Goal: Information Seeking & Learning: Learn about a topic

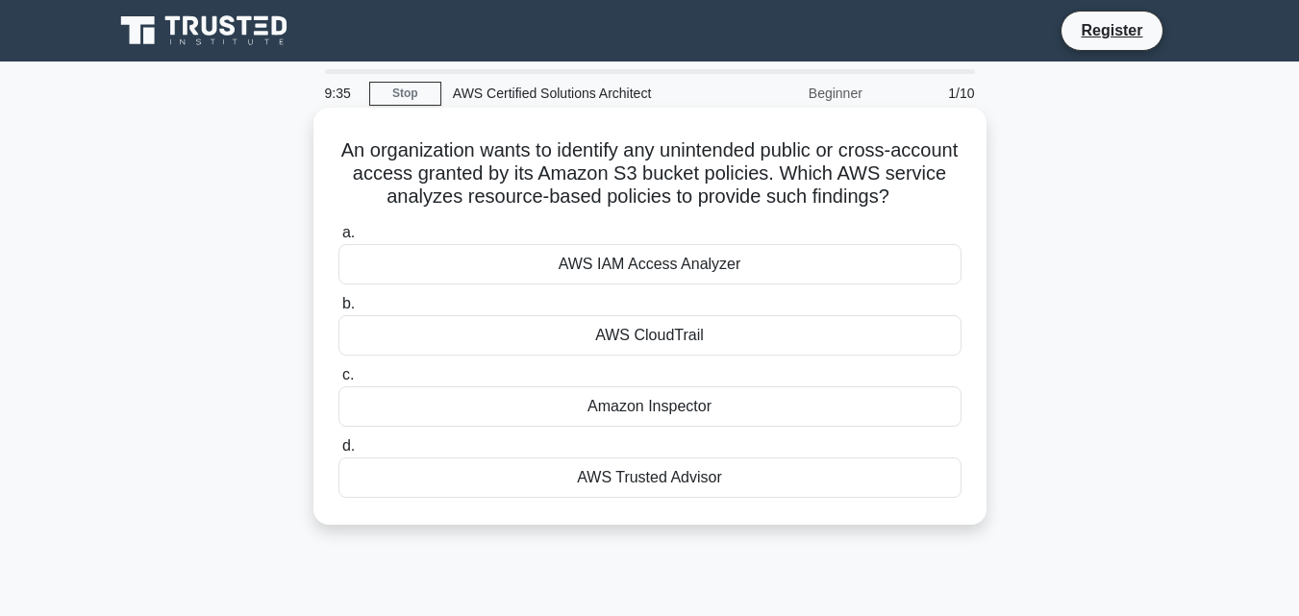
click at [684, 334] on div "AWS CloudTrail" at bounding box center [649, 335] width 623 height 40
click at [338, 311] on input "b. AWS CloudTrail" at bounding box center [338, 304] width 0 height 12
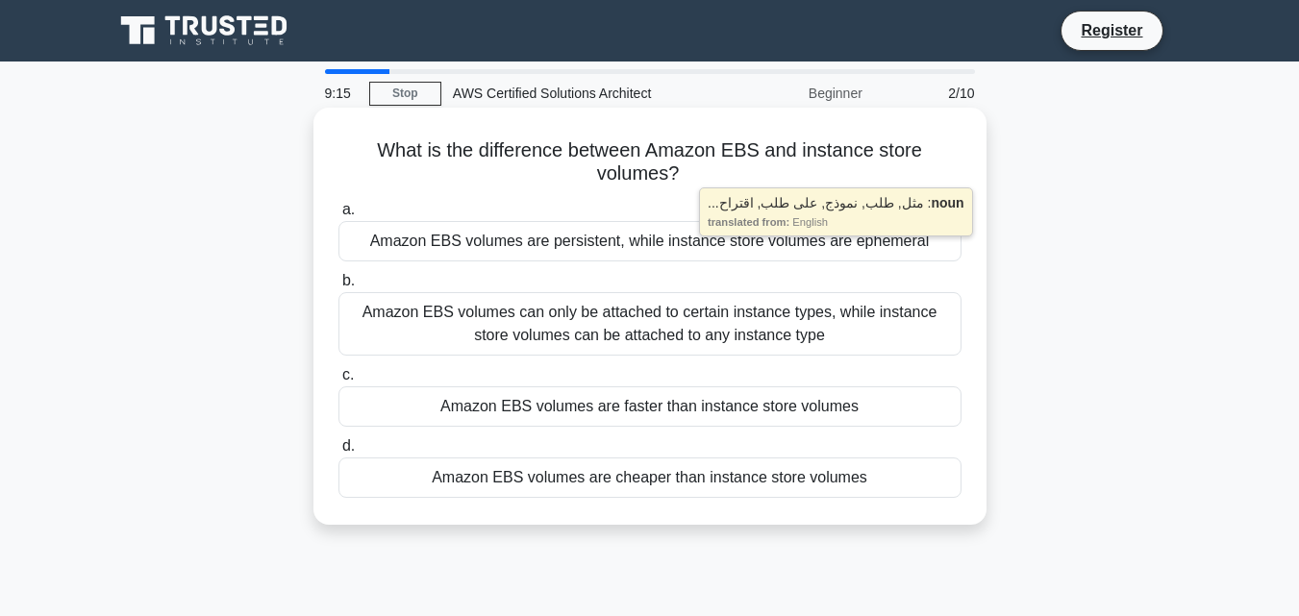
click at [689, 246] on div "Amazon EBS volumes are persistent, while instance store volumes are ephemeral" at bounding box center [649, 241] width 623 height 40
click at [338, 216] on input "a. Amazon EBS volumes are persistent, while instance store volumes are ephemeral" at bounding box center [338, 210] width 0 height 12
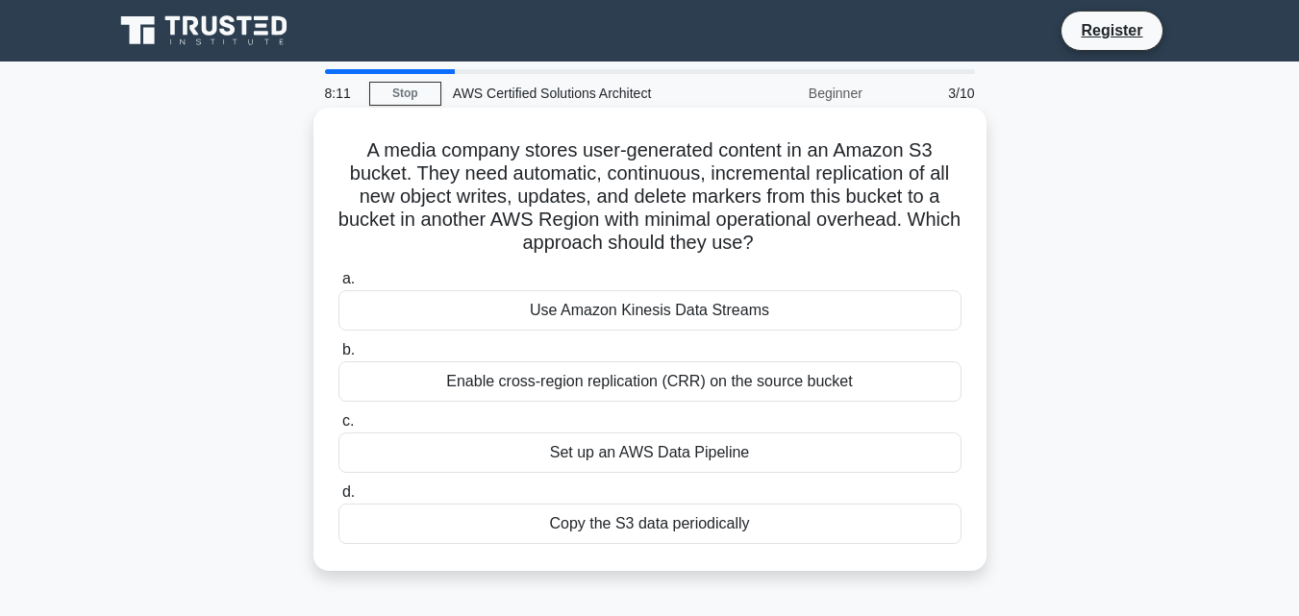
click at [568, 380] on div "Enable cross-region replication (CRR) on the source bucket" at bounding box center [649, 381] width 623 height 40
click at [338, 357] on input "b. Enable cross-region replication (CRR) on the source bucket" at bounding box center [338, 350] width 0 height 12
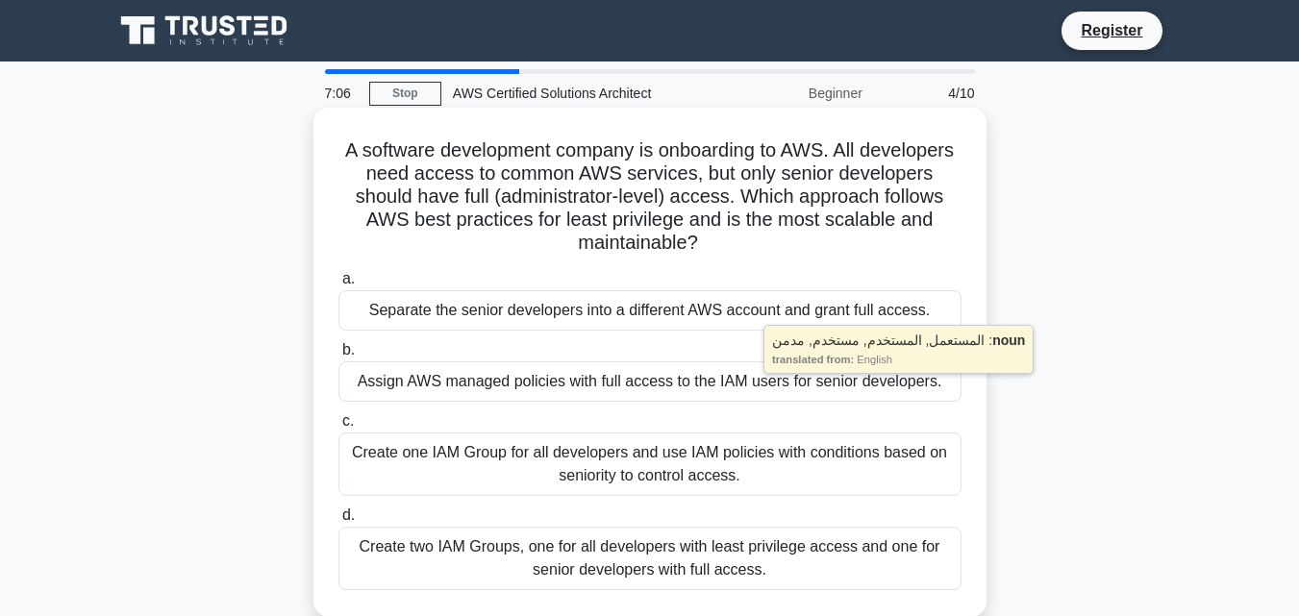
click at [754, 384] on div "Assign AWS managed policies with full access to the IAM users for senior develo…" at bounding box center [649, 381] width 623 height 40
click at [338, 357] on input "b. Assign AWS managed policies with full access to the IAM users for senior dev…" at bounding box center [338, 350] width 0 height 12
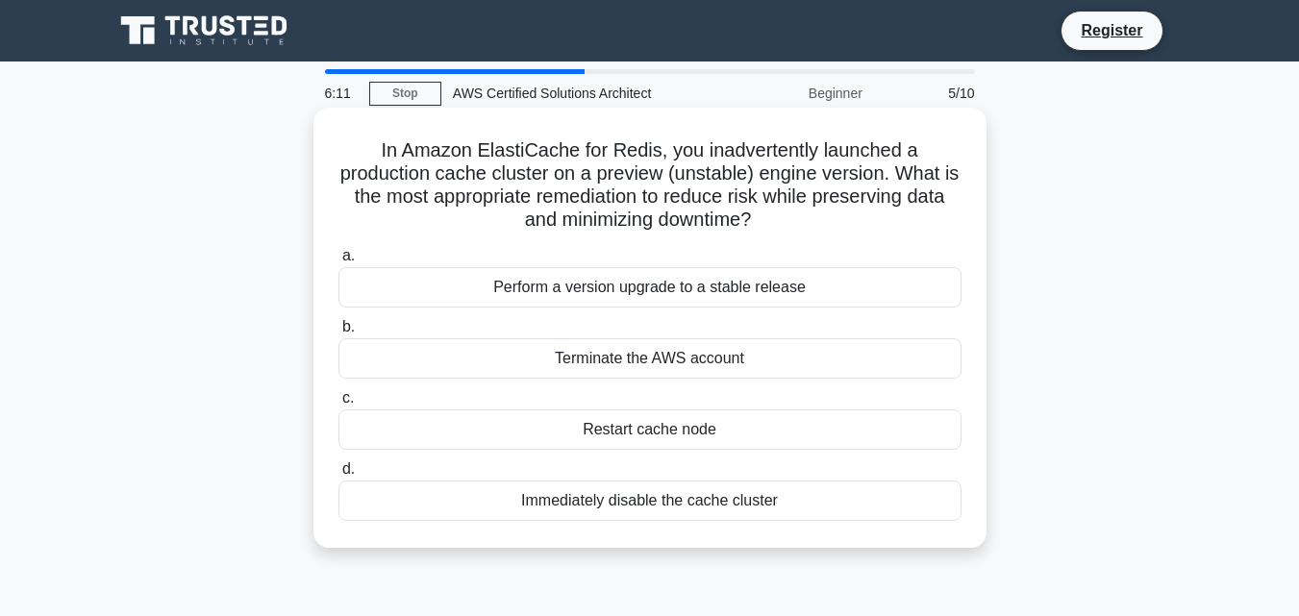
click at [779, 156] on h5 "In Amazon ElastiCache for Redis, you inadvertently launched a production cache …" at bounding box center [649, 185] width 627 height 94
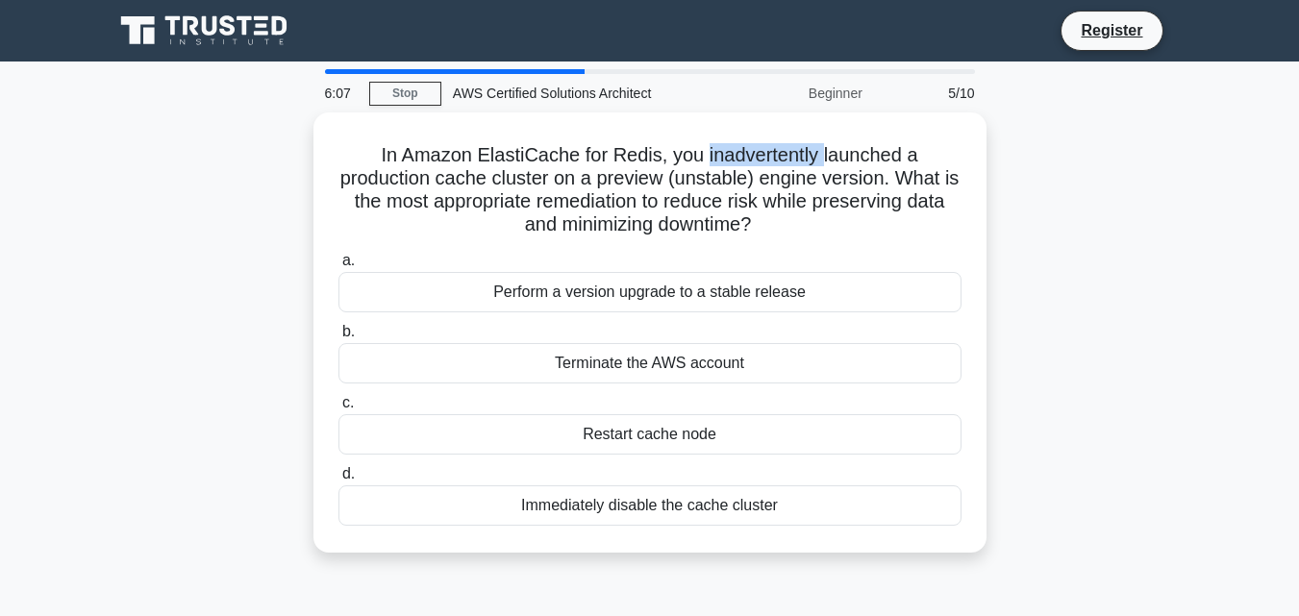
click at [1095, 203] on div "In Amazon ElastiCache for Redis, you inadvertently launched a production cache …" at bounding box center [650, 343] width 1096 height 463
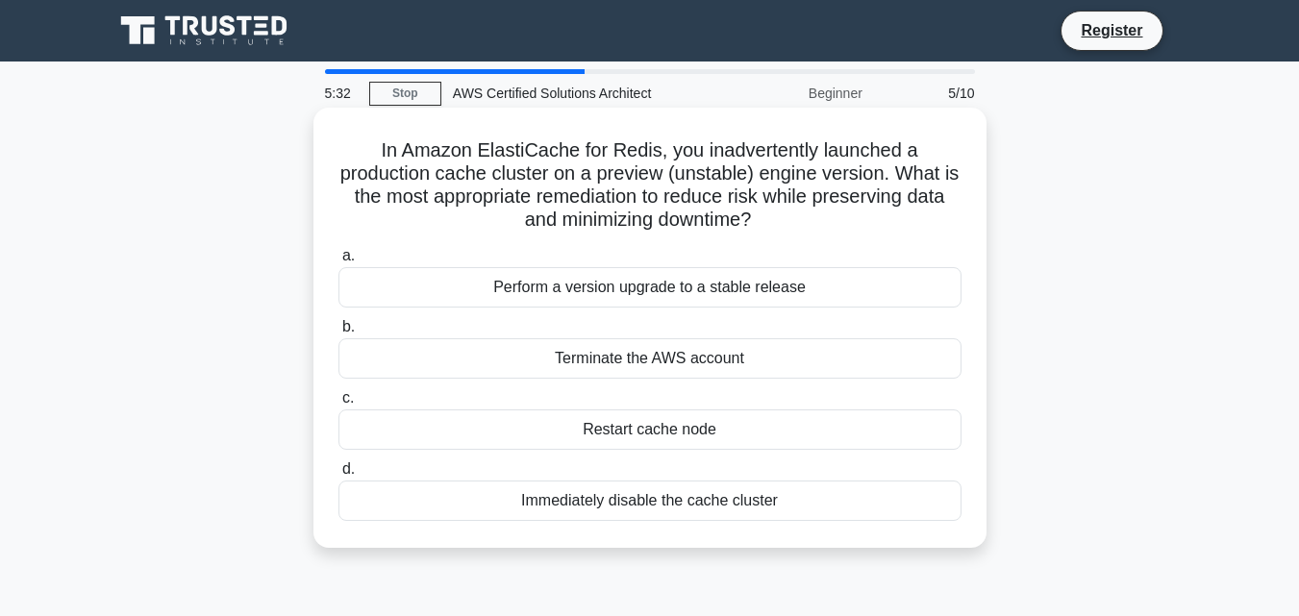
click at [717, 359] on div "Terminate the AWS account" at bounding box center [649, 358] width 623 height 40
click at [338, 334] on input "b. Terminate the AWS account" at bounding box center [338, 327] width 0 height 12
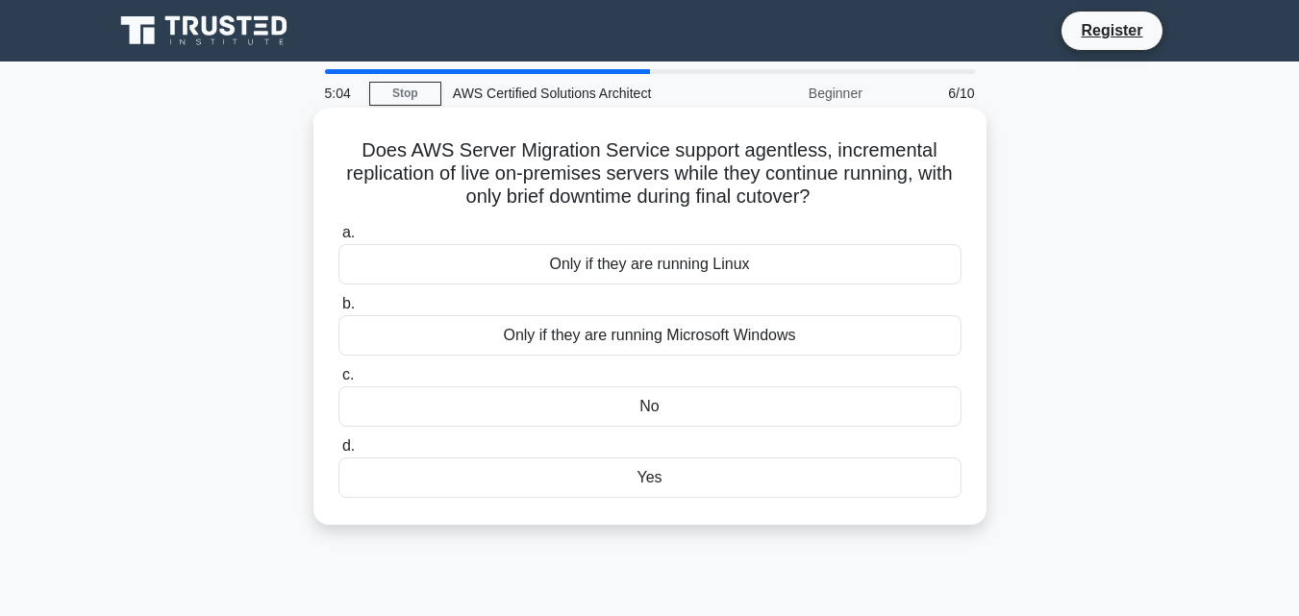
click at [682, 405] on div "No" at bounding box center [649, 406] width 623 height 40
click at [338, 382] on input "c. No" at bounding box center [338, 375] width 0 height 12
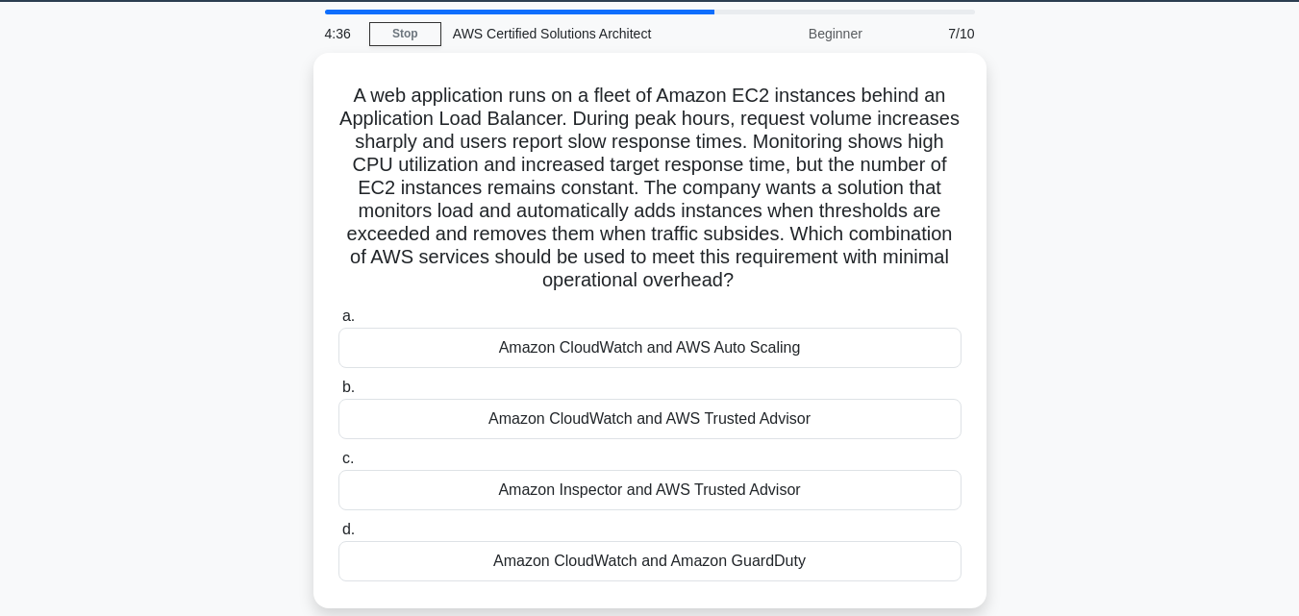
scroll to position [59, 0]
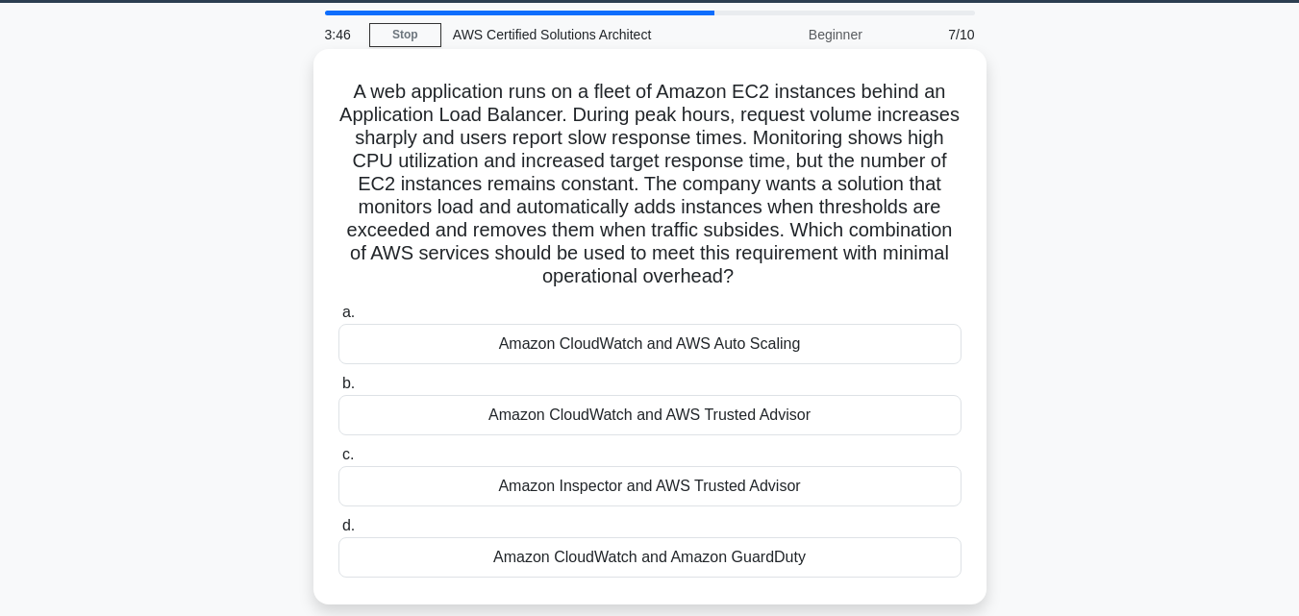
click at [747, 343] on div "Amazon CloudWatch and AWS Auto Scaling" at bounding box center [649, 344] width 623 height 40
click at [338, 319] on input "a. Amazon CloudWatch and AWS Auto Scaling" at bounding box center [338, 313] width 0 height 12
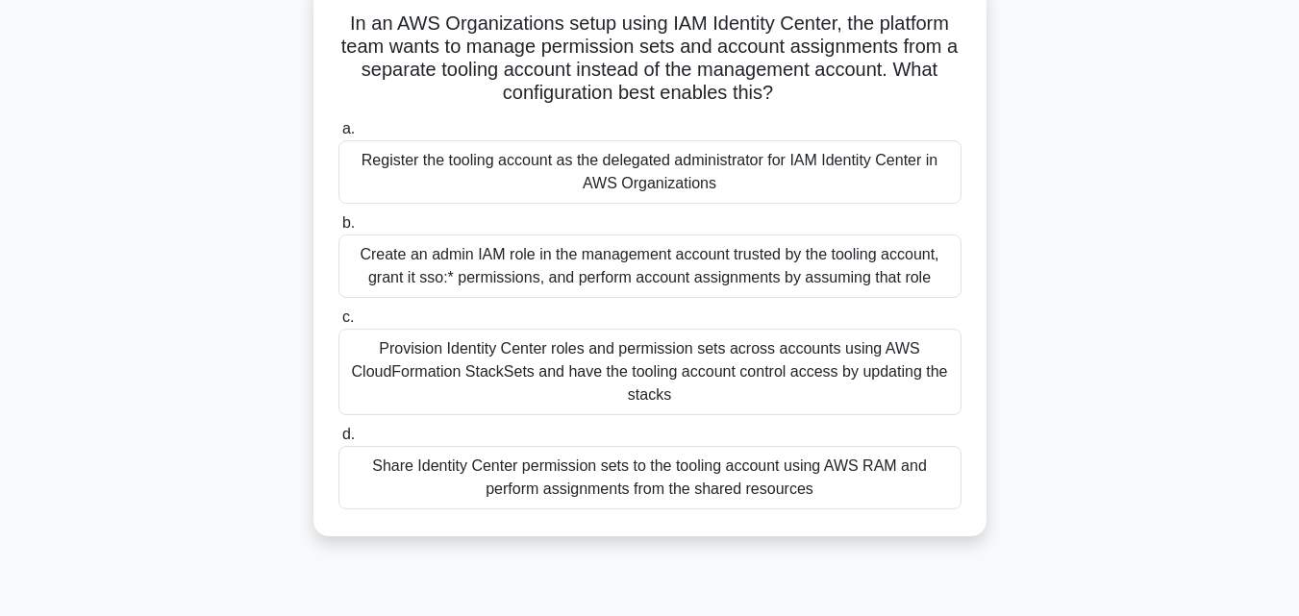
scroll to position [137, 0]
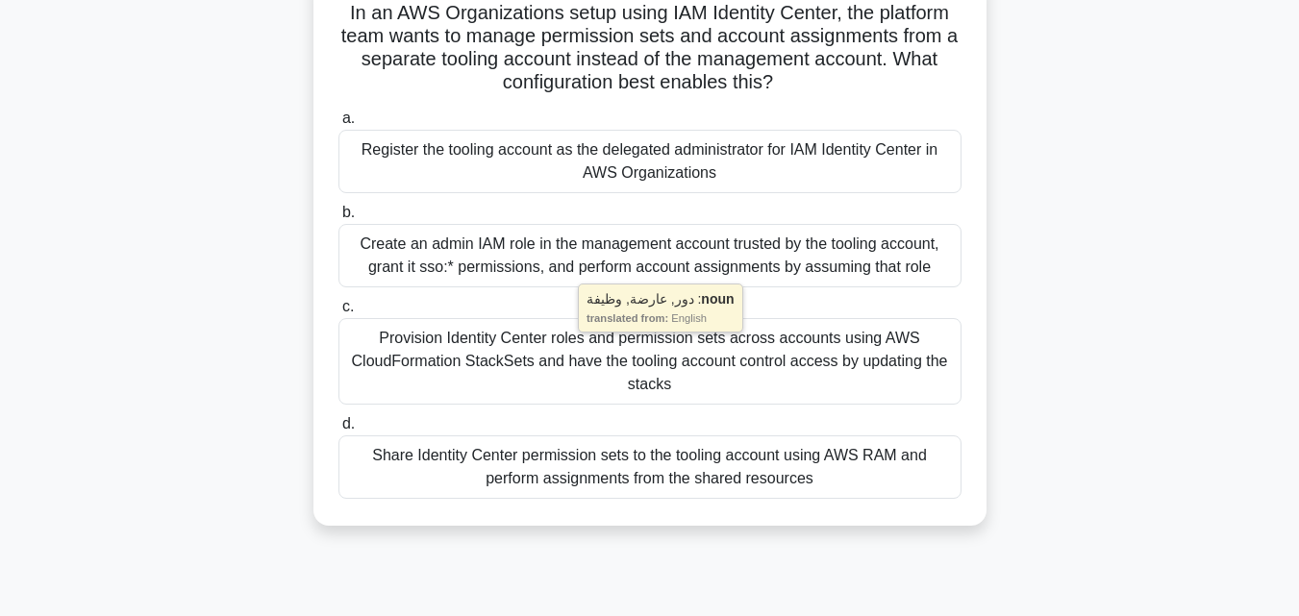
click at [568, 342] on div "Provision Identity Center roles and permission sets across accounts using AWS C…" at bounding box center [649, 361] width 623 height 87
click at [338, 313] on input "c. Provision Identity Center roles and permission sets across accounts using AW…" at bounding box center [338, 307] width 0 height 12
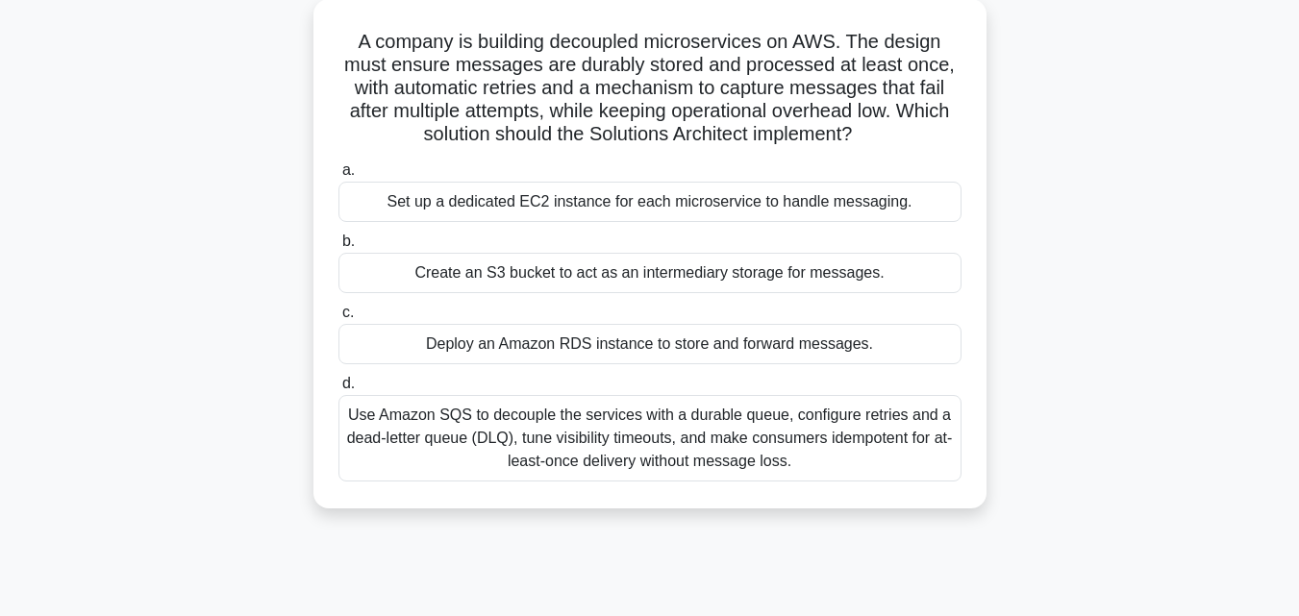
scroll to position [115, 0]
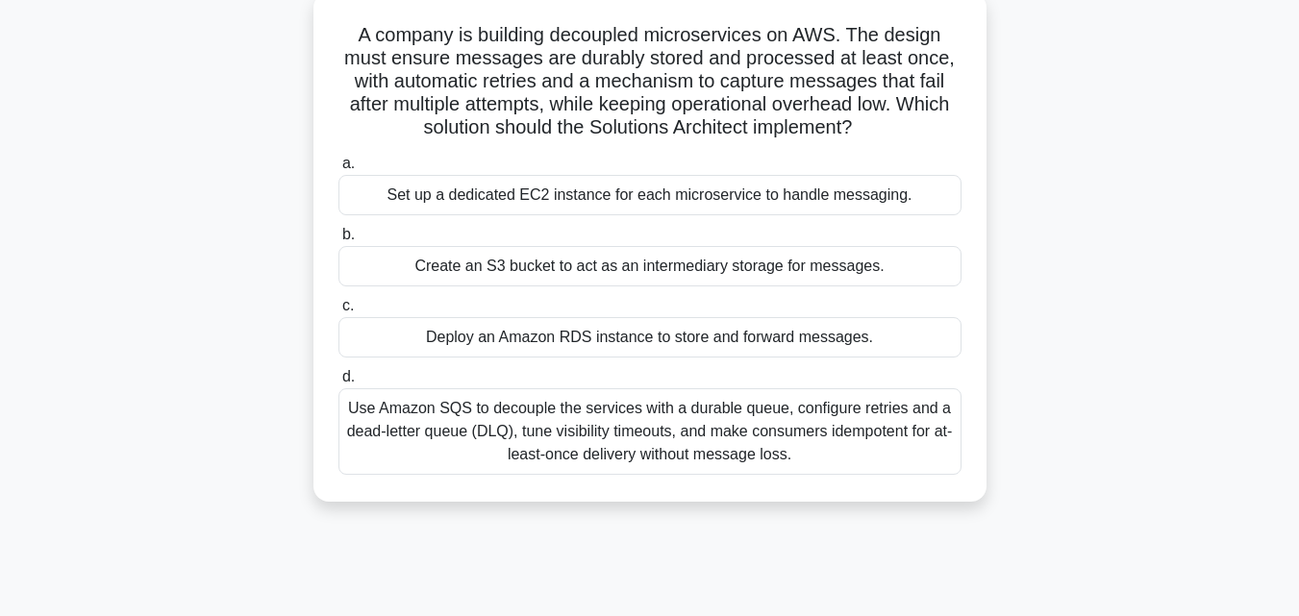
click at [778, 435] on div "Use Amazon SQS to decouple the services with a durable queue, configure retries…" at bounding box center [649, 431] width 623 height 87
click at [338, 384] on input "d. Use Amazon SQS to decouple the services with a durable queue, configure retr…" at bounding box center [338, 377] width 0 height 12
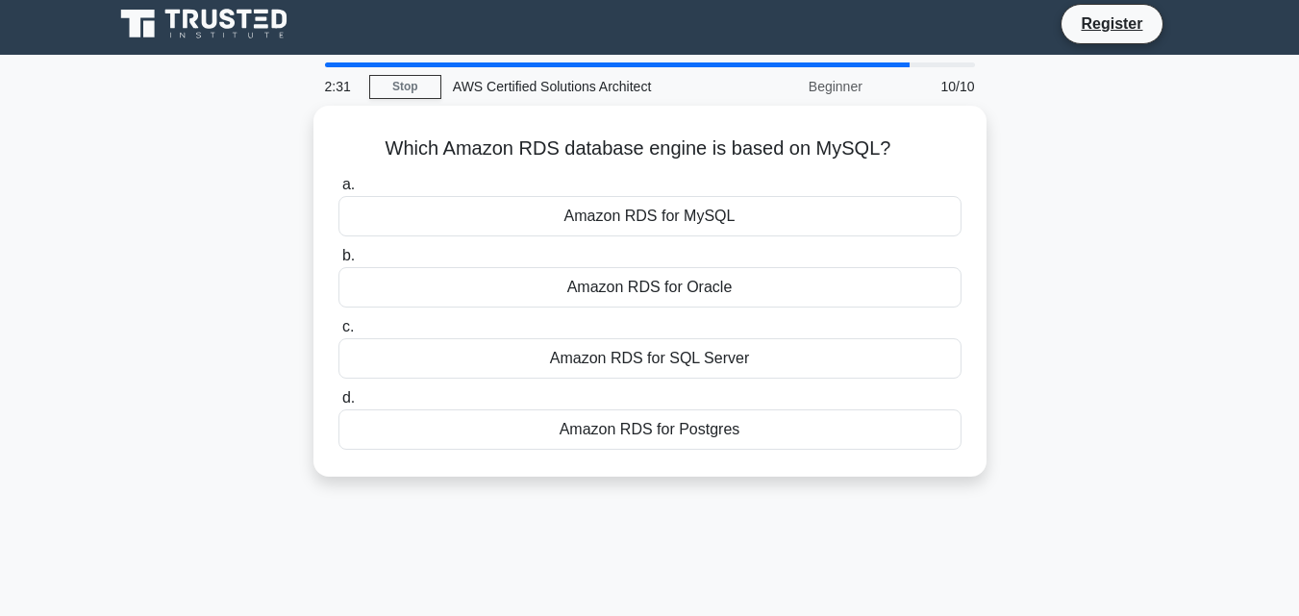
scroll to position [0, 0]
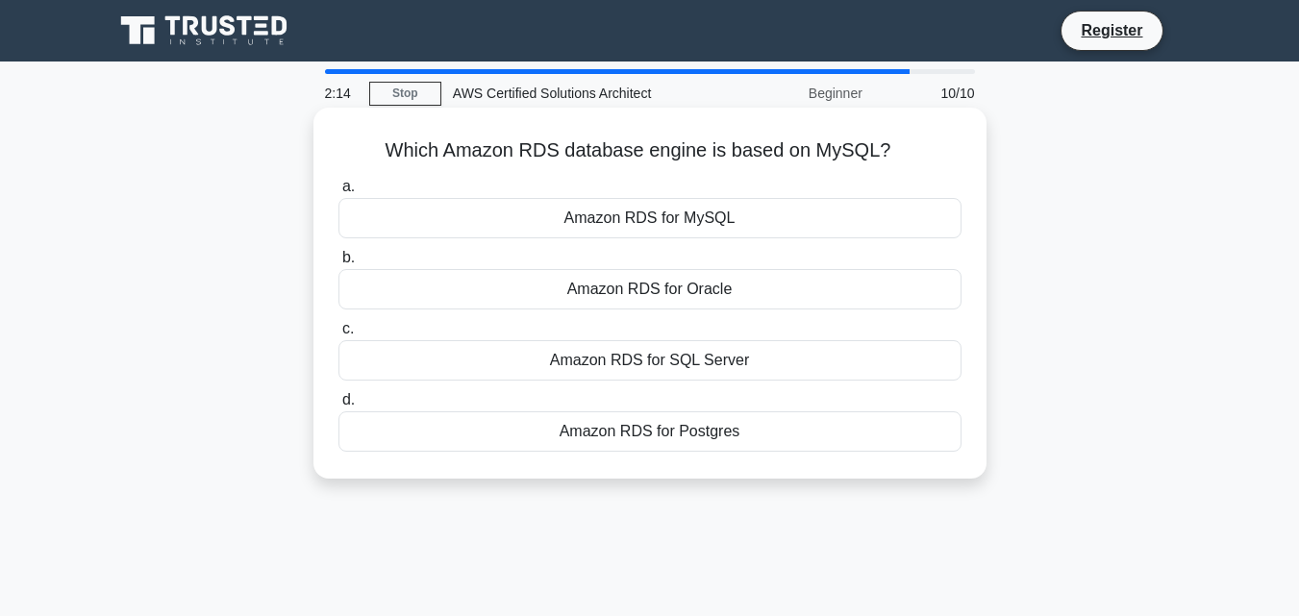
click at [712, 433] on div "Amazon RDS for Postgres" at bounding box center [649, 431] width 623 height 40
click at [338, 407] on input "d. Amazon RDS for Postgres" at bounding box center [338, 400] width 0 height 12
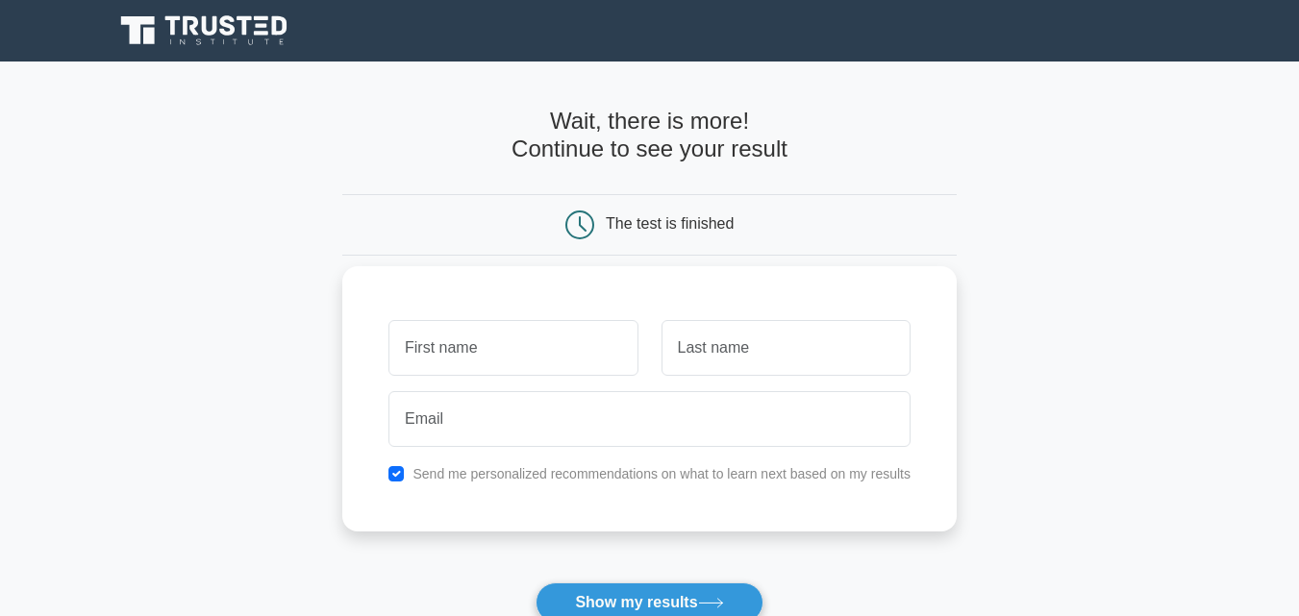
click at [553, 369] on input "text" at bounding box center [512, 348] width 249 height 56
type input "mostafa"
click at [733, 343] on input "text" at bounding box center [785, 348] width 249 height 56
type input "badawi"
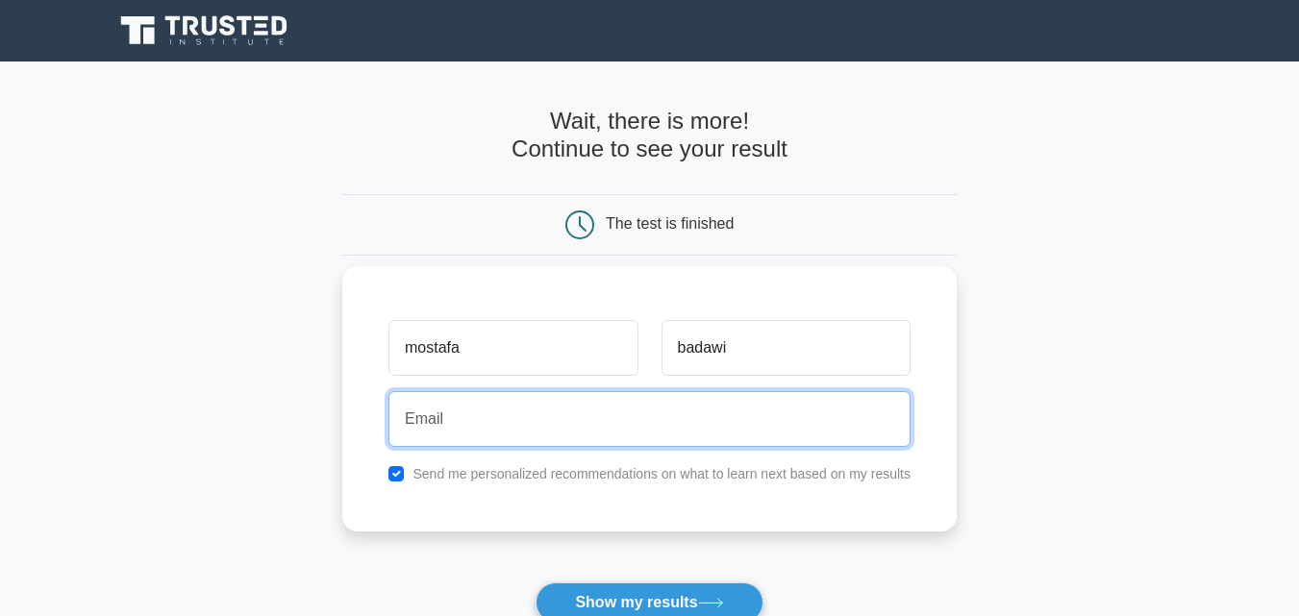
click at [669, 430] on input "email" at bounding box center [649, 419] width 522 height 56
type input "mustafabadawy2032@gmail.com"
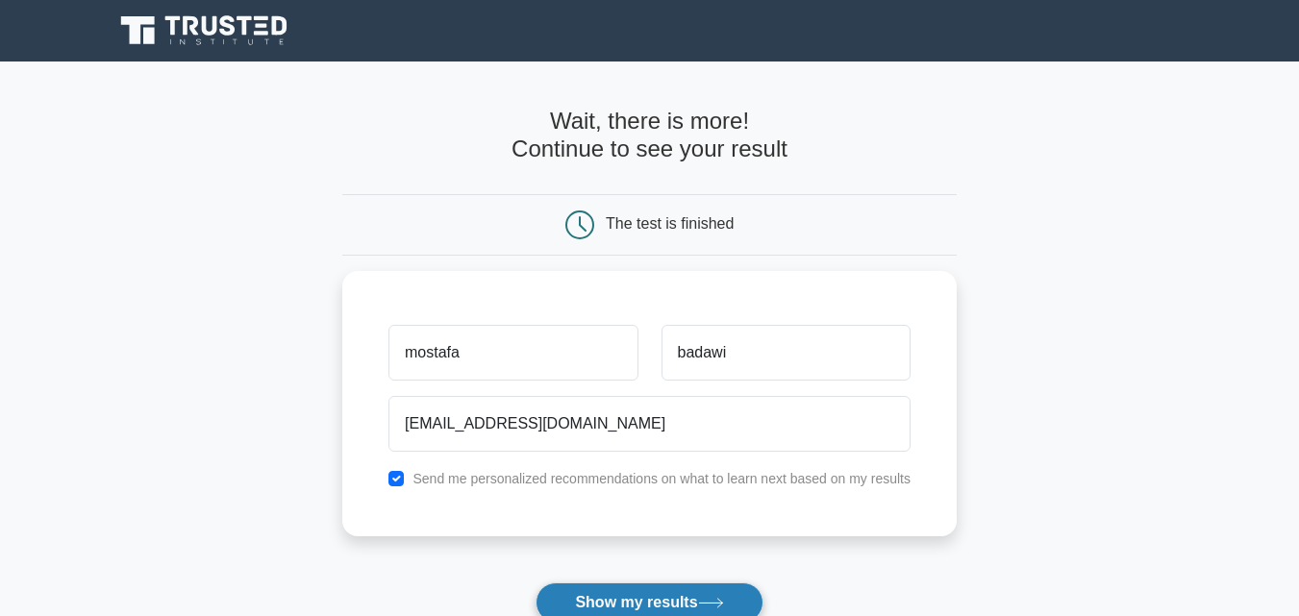
click at [642, 603] on button "Show my results" at bounding box center [648, 603] width 227 height 40
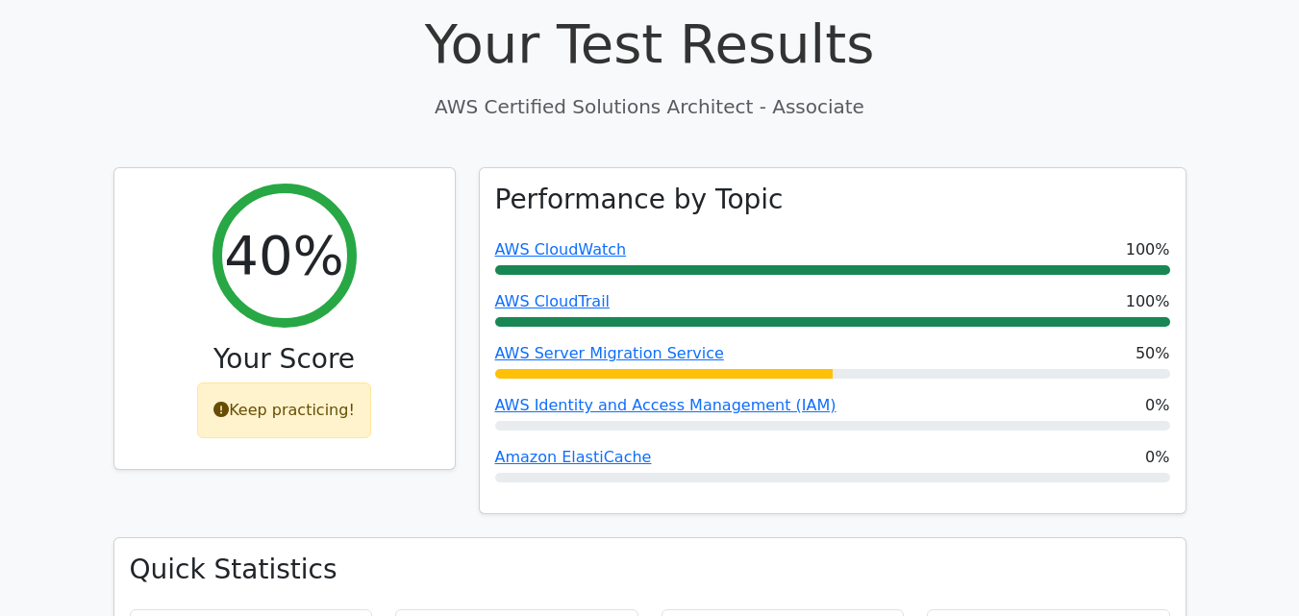
scroll to position [697, 0]
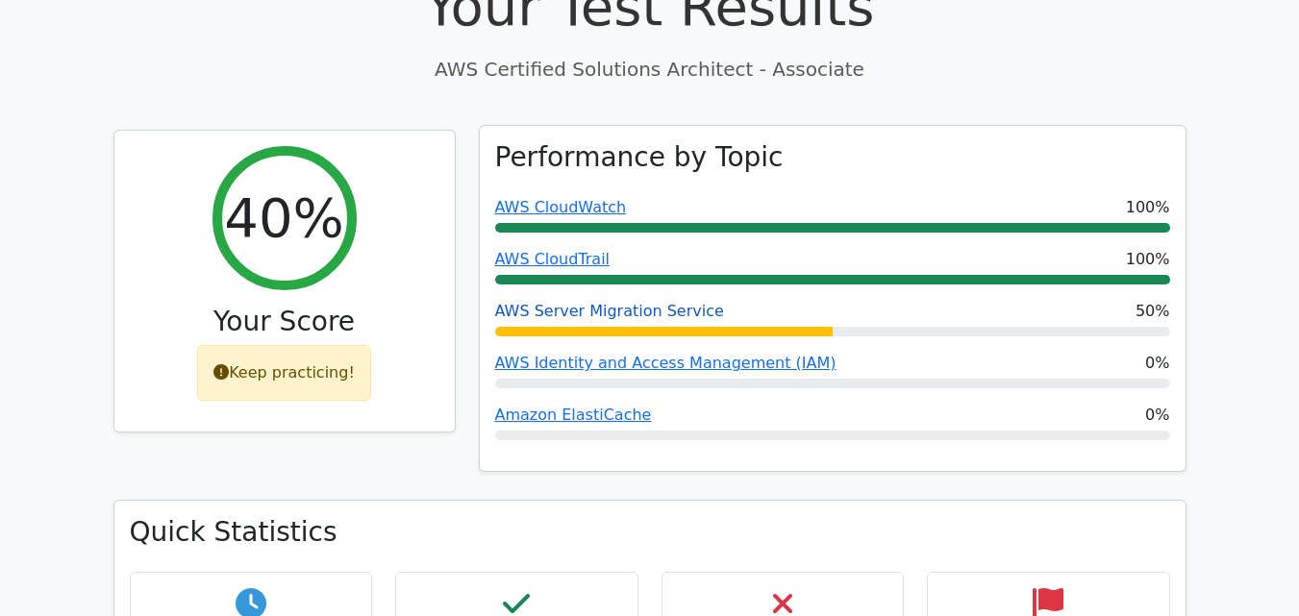
click at [661, 302] on link "AWS Server Migration Service" at bounding box center [609, 311] width 229 height 18
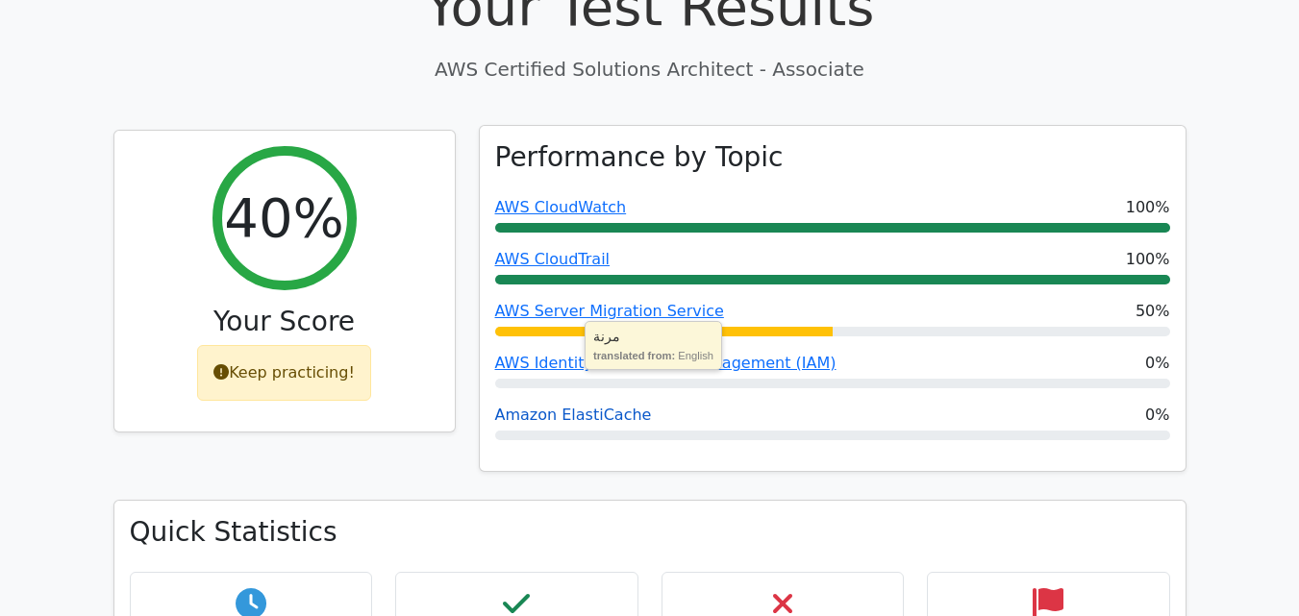
click at [575, 406] on link "Amazon ElastiCache" at bounding box center [573, 415] width 157 height 18
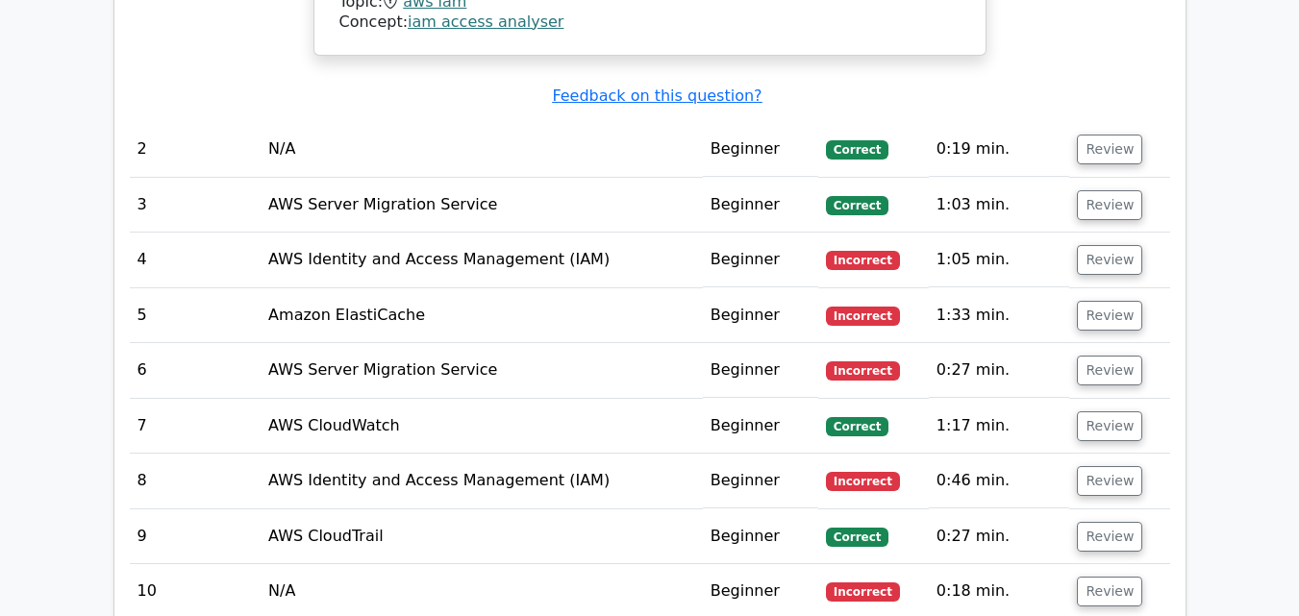
scroll to position [2244, 0]
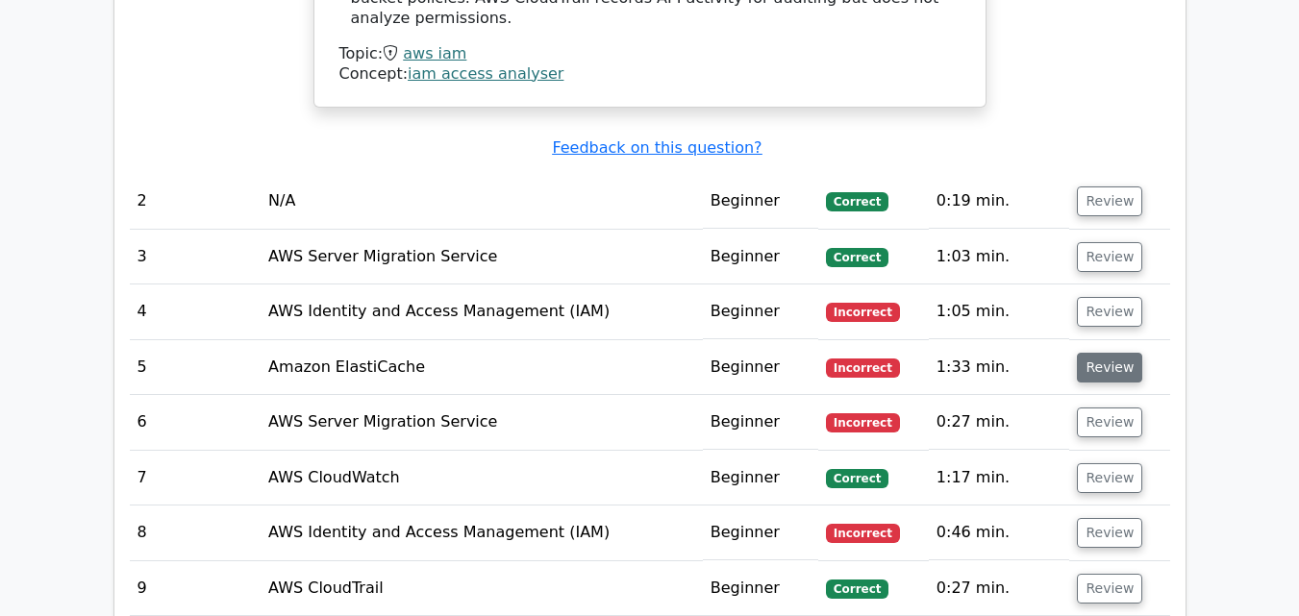
click at [1109, 353] on button "Review" at bounding box center [1109, 368] width 65 height 30
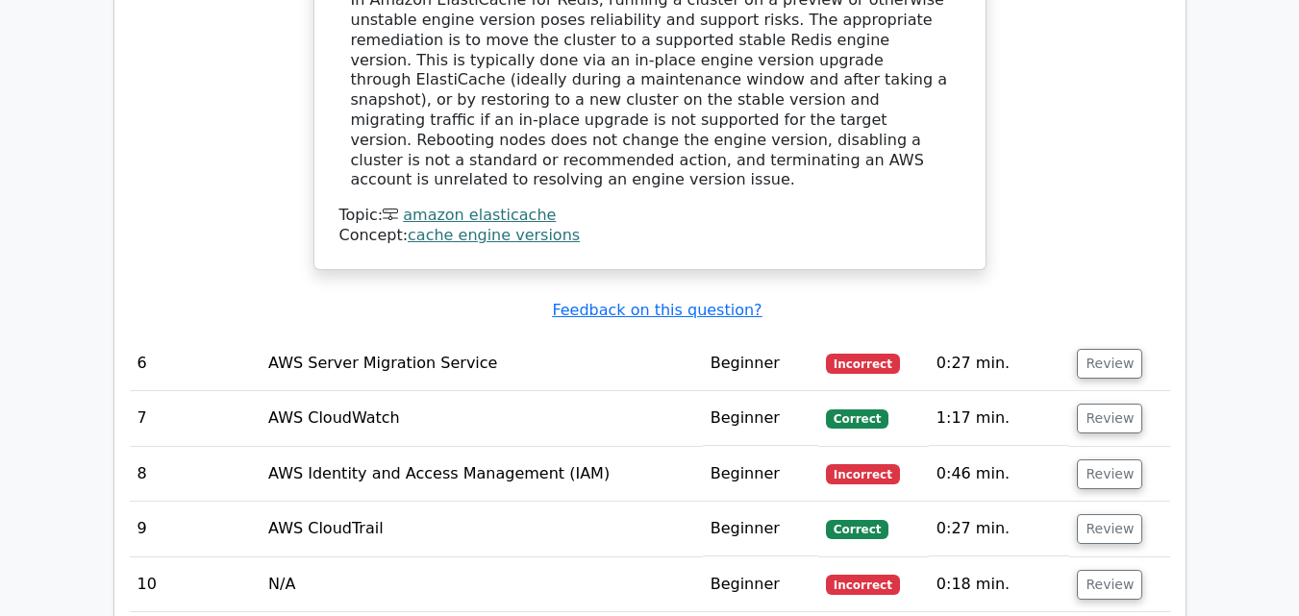
scroll to position [3139, 0]
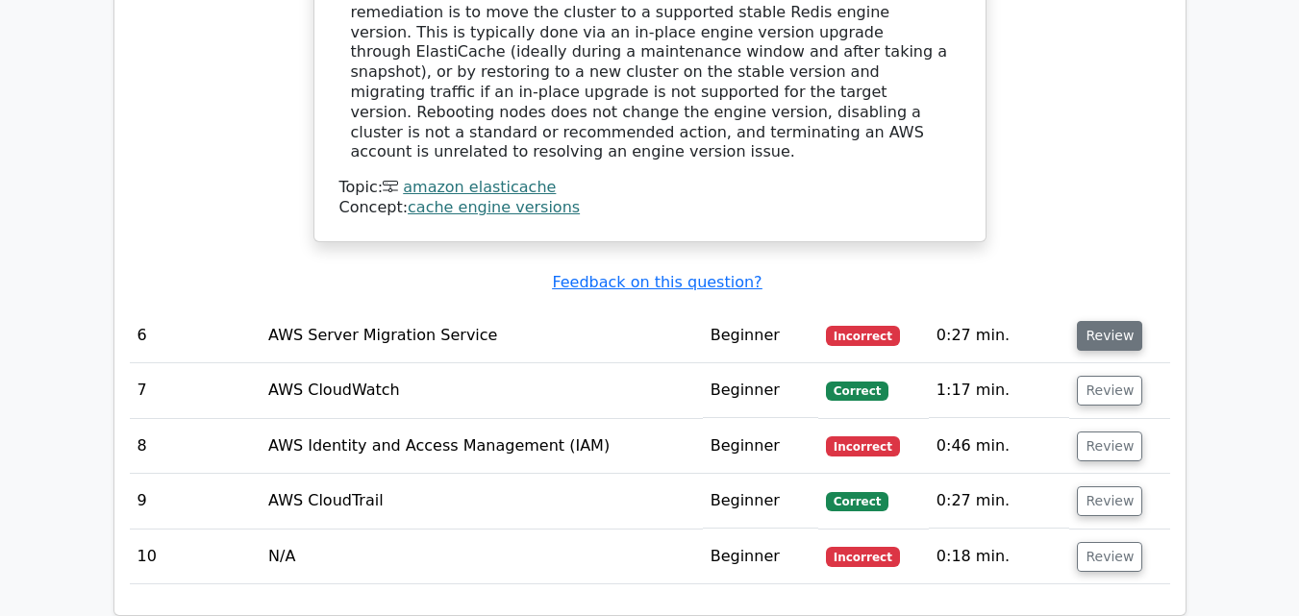
click at [1103, 321] on button "Review" at bounding box center [1109, 336] width 65 height 30
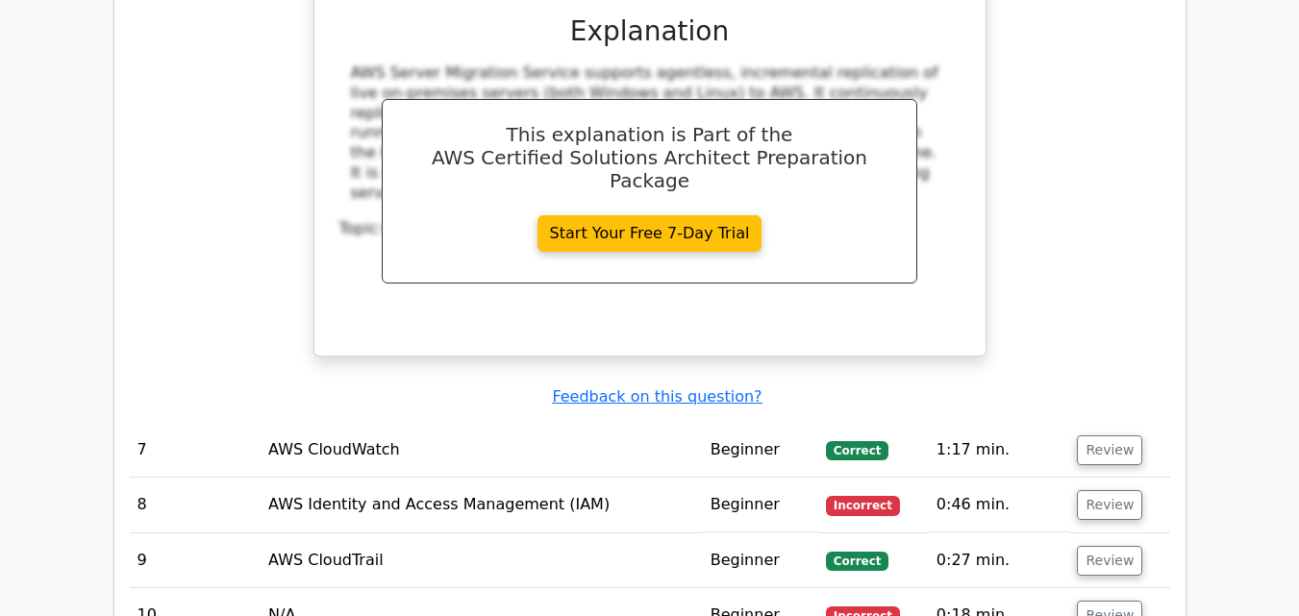
scroll to position [3873, 0]
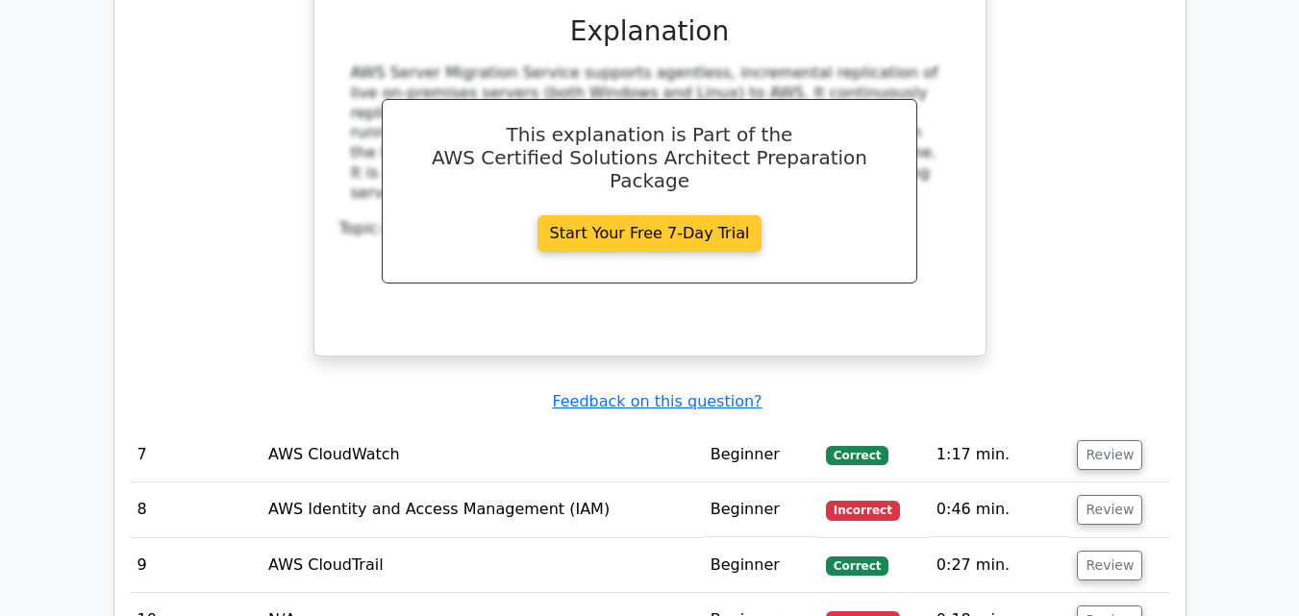
click at [647, 215] on link "Start Your Free 7-Day Trial" at bounding box center [649, 233] width 225 height 37
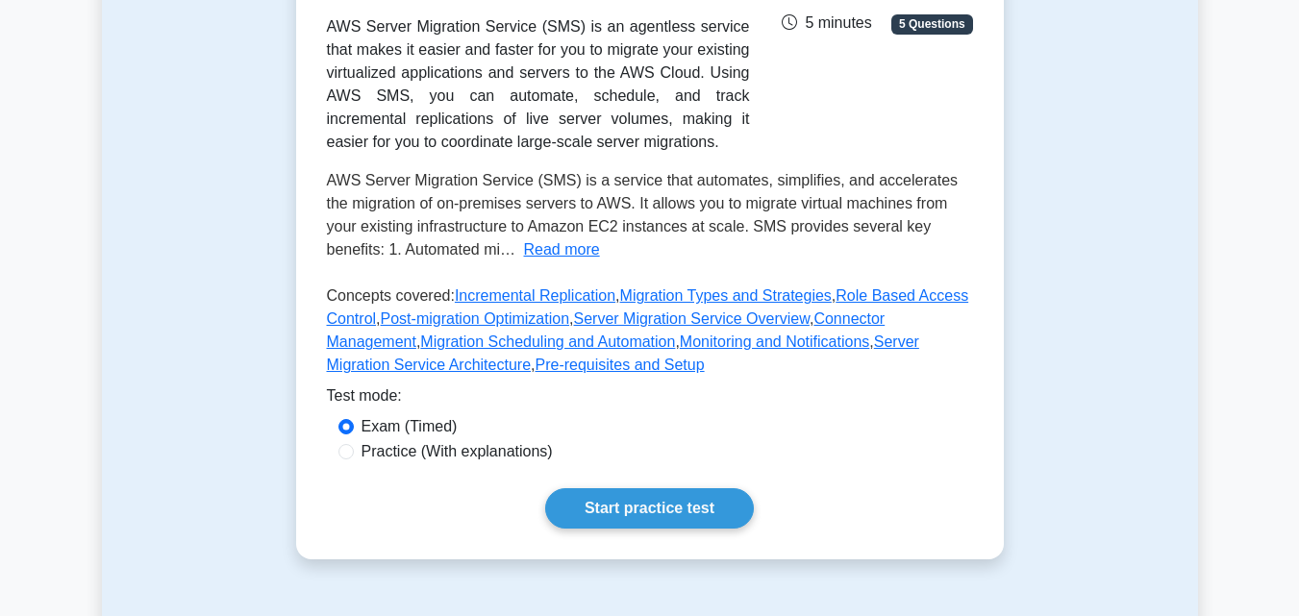
scroll to position [395, 0]
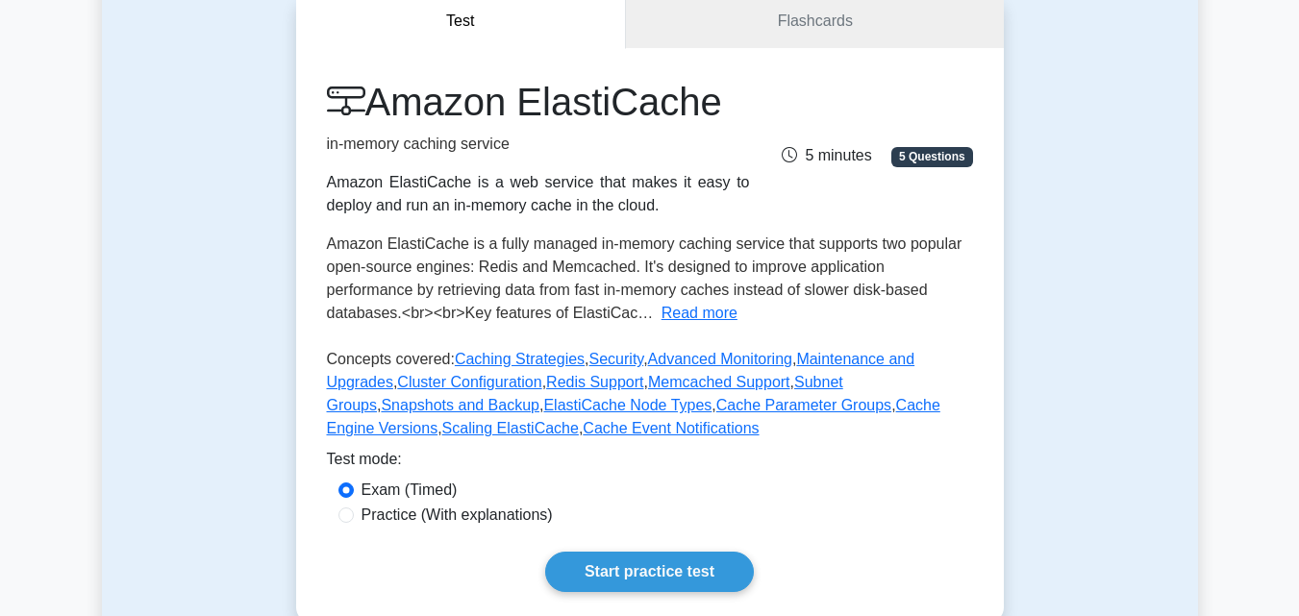
scroll to position [208, 0]
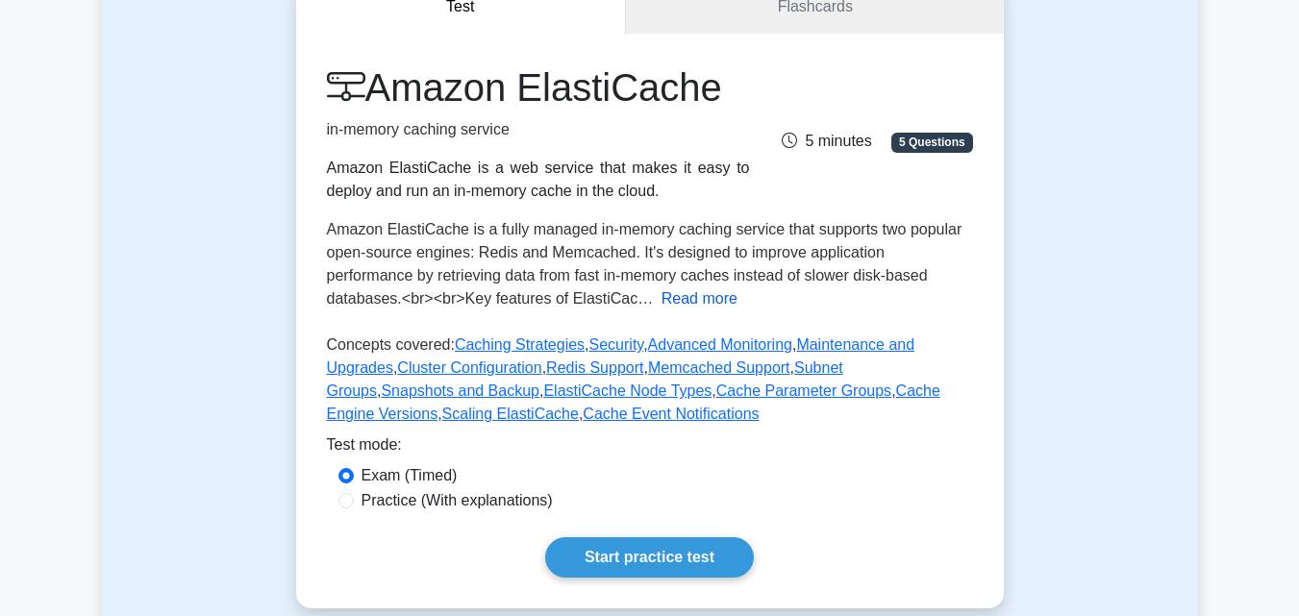
click at [661, 294] on button "Read more" at bounding box center [699, 298] width 76 height 23
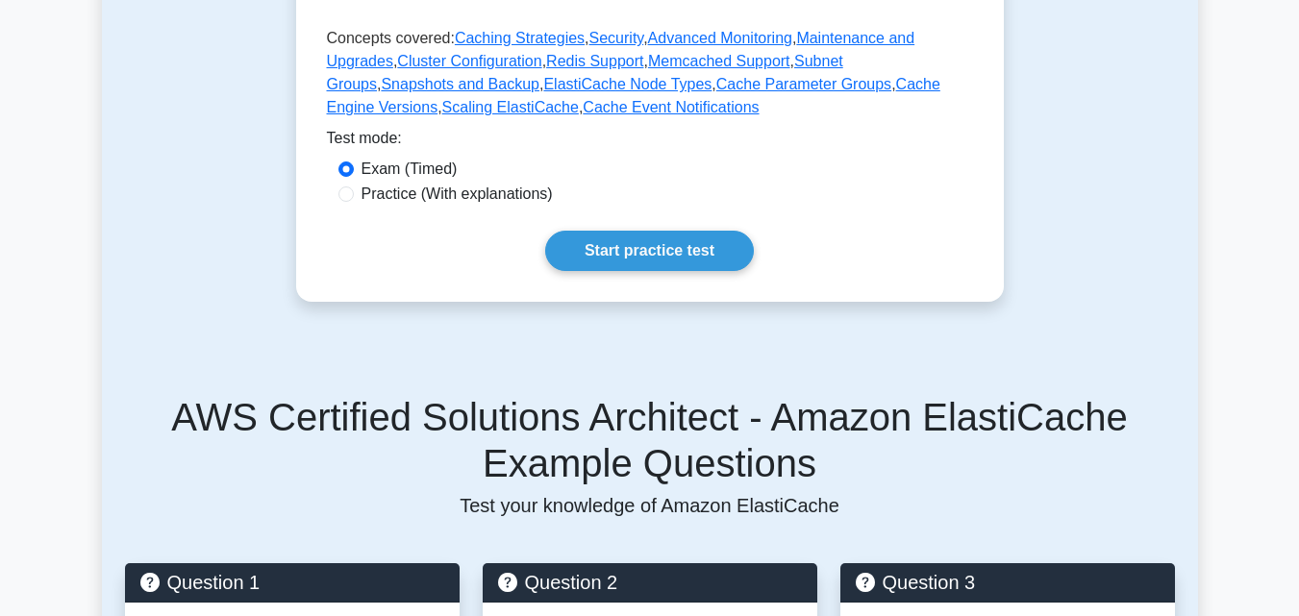
scroll to position [980, 0]
